Goal: Communication & Community: Answer question/provide support

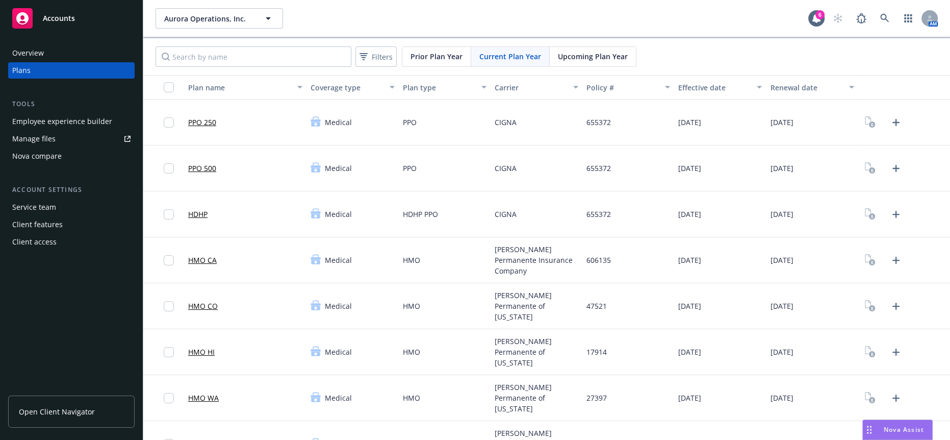
click at [920, 429] on span "Nova Assist" at bounding box center [904, 429] width 40 height 9
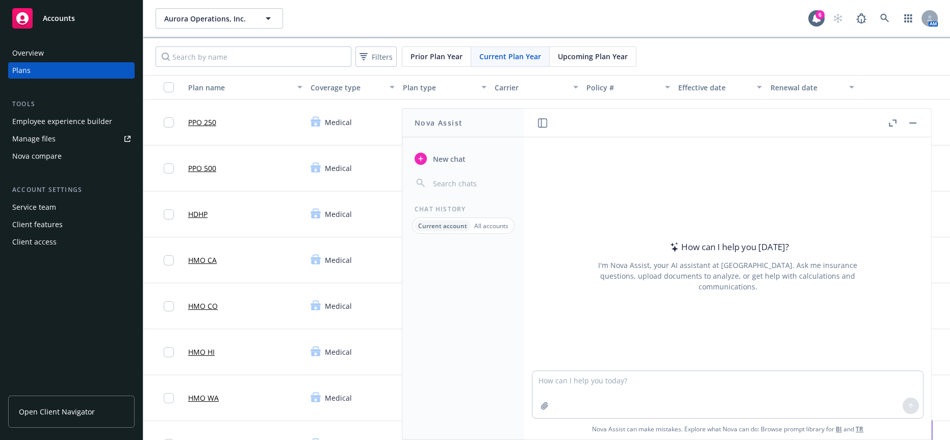
click at [862, 419] on button "Nova Assist" at bounding box center [897, 429] width 70 height 20
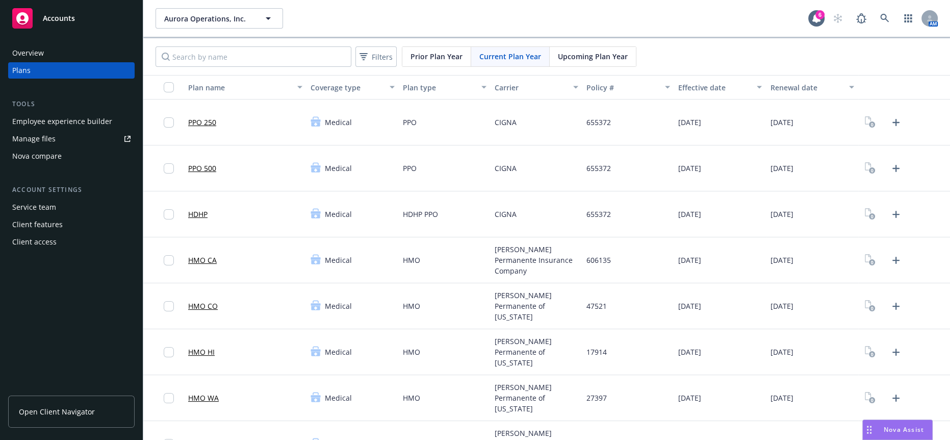
click at [916, 430] on span "Nova Assist" at bounding box center [904, 429] width 40 height 9
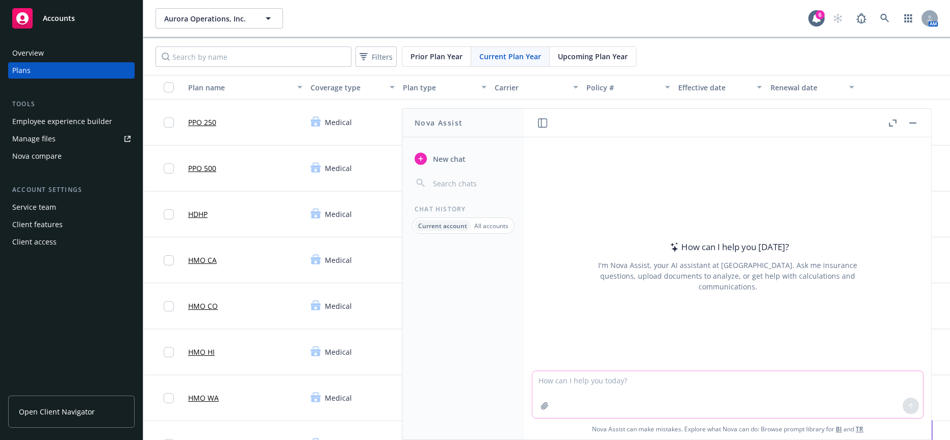
click at [860, 396] on textarea at bounding box center [727, 394] width 391 height 47
paste textarea "This letter is to inform you that Aurora Operations, Inc will be terminating al…"
type textarea "more professional This letter is to inform you that Aurora Operations, Inc will…"
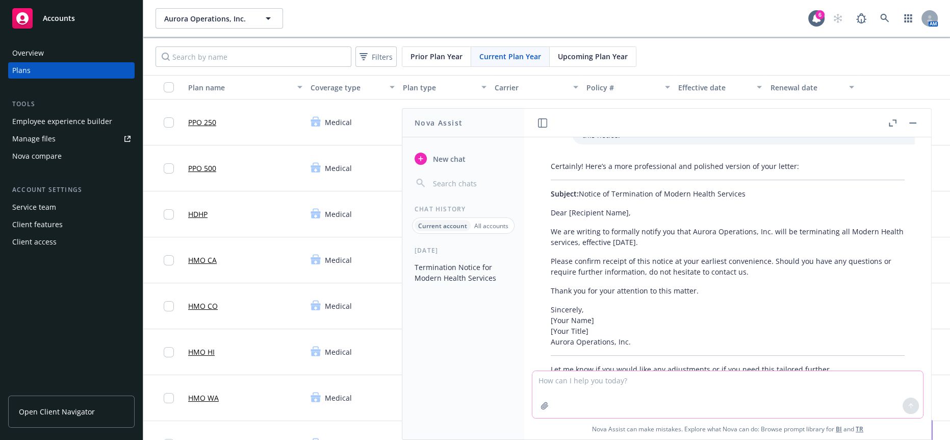
scroll to position [53, 0]
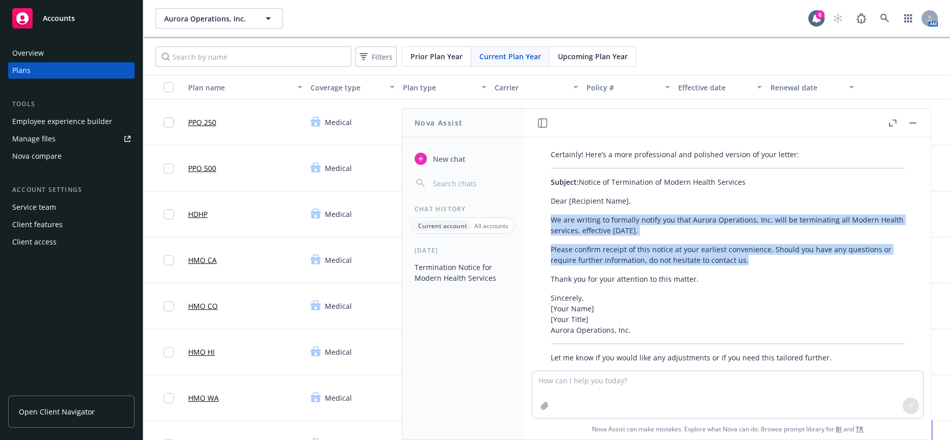
drag, startPoint x: 793, startPoint y: 249, endPoint x: 544, endPoint y: 204, distance: 253.3
click at [544, 204] on div "Certainly! Here’s a more professional and polished version of your letter: Subj…" at bounding box center [728, 256] width 374 height 222
copy div "We are writing to formally notify you that Aurora Operations, Inc. will be term…"
click at [919, 119] on button "button" at bounding box center [913, 123] width 12 height 12
